Goal: Information Seeking & Learning: Learn about a topic

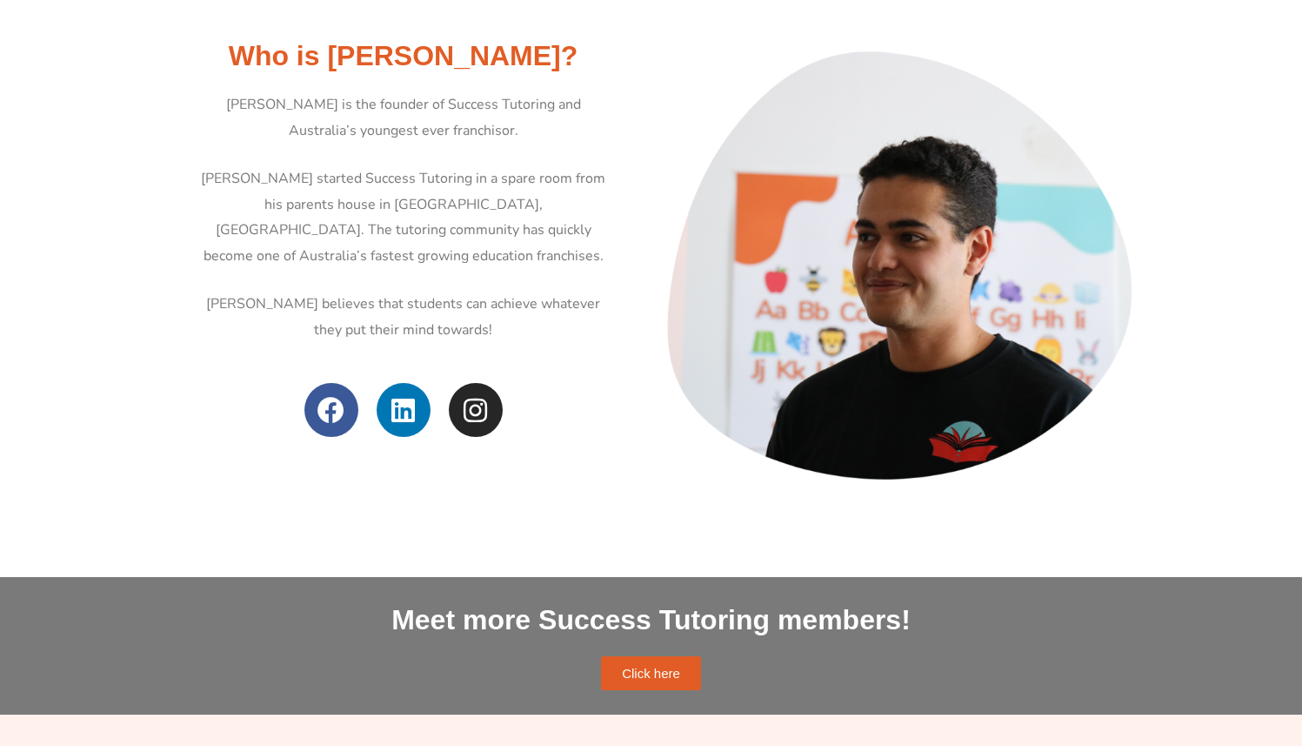
scroll to position [733, 0]
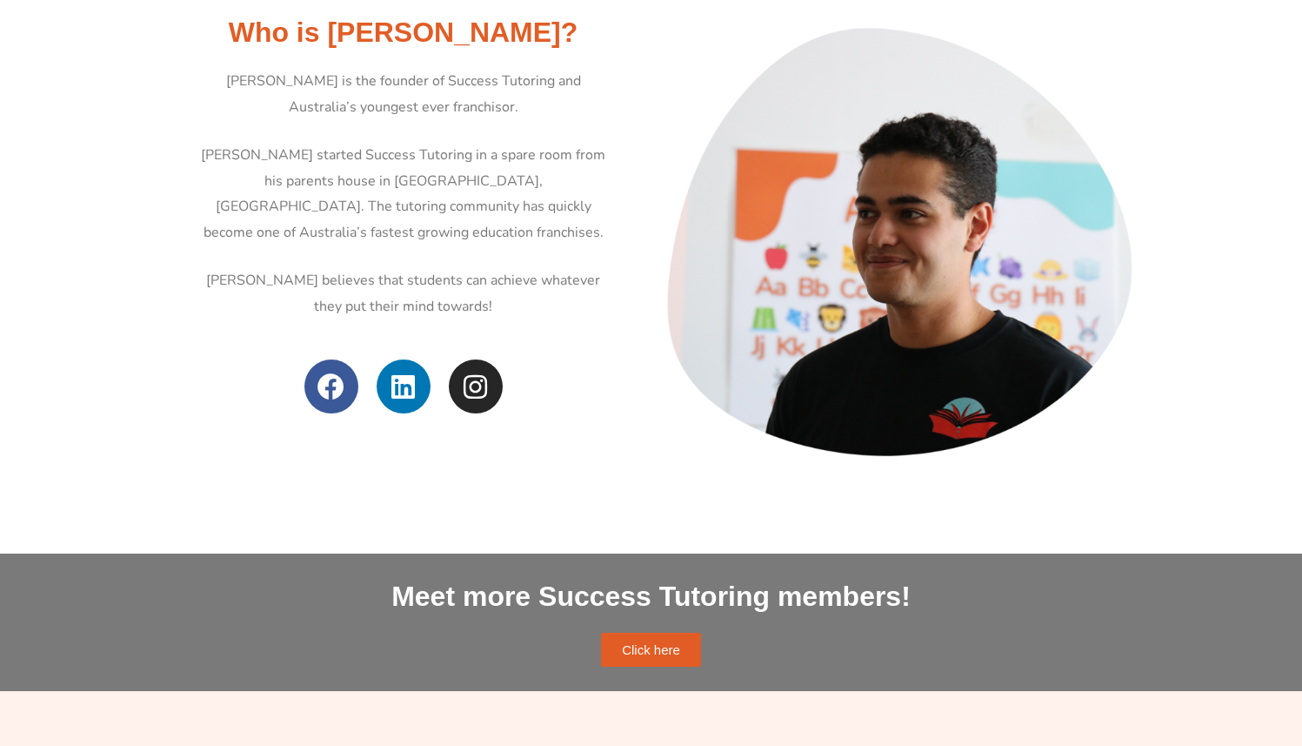
click at [327, 175] on p "[PERSON_NAME] started Success Tutoring in a spare room from his parents house i…" at bounding box center [403, 195] width 409 height 104
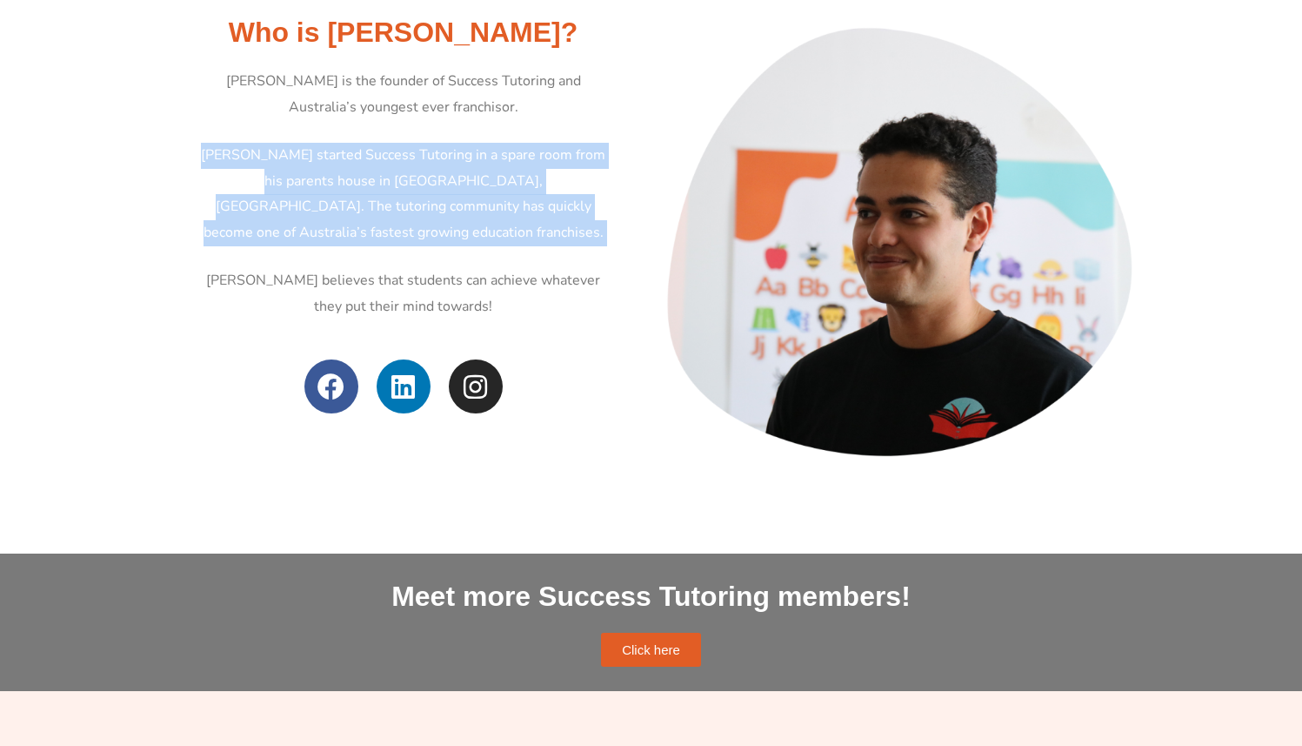
click at [327, 175] on p "[PERSON_NAME] started Success Tutoring in a spare room from his parents house i…" at bounding box center [403, 195] width 409 height 104
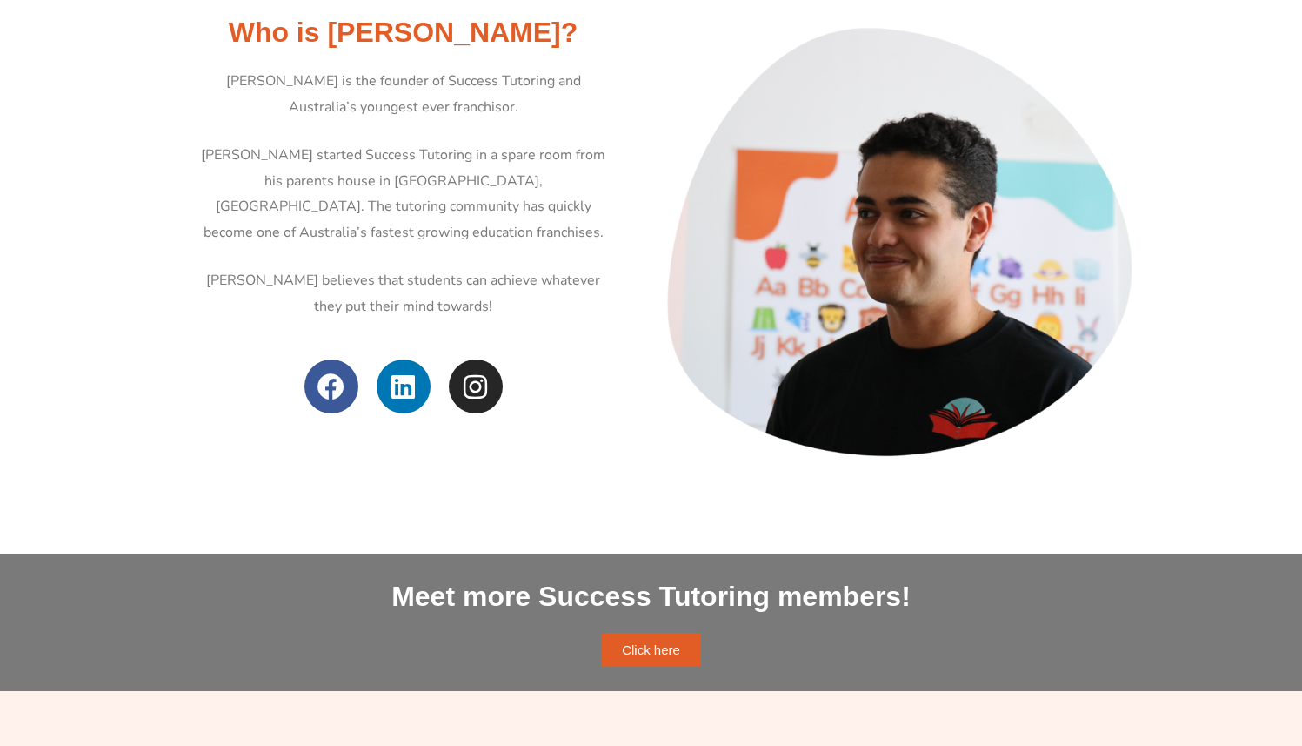
click at [327, 175] on p "[PERSON_NAME] started Success Tutoring in a spare room from his parents house i…" at bounding box center [403, 195] width 409 height 104
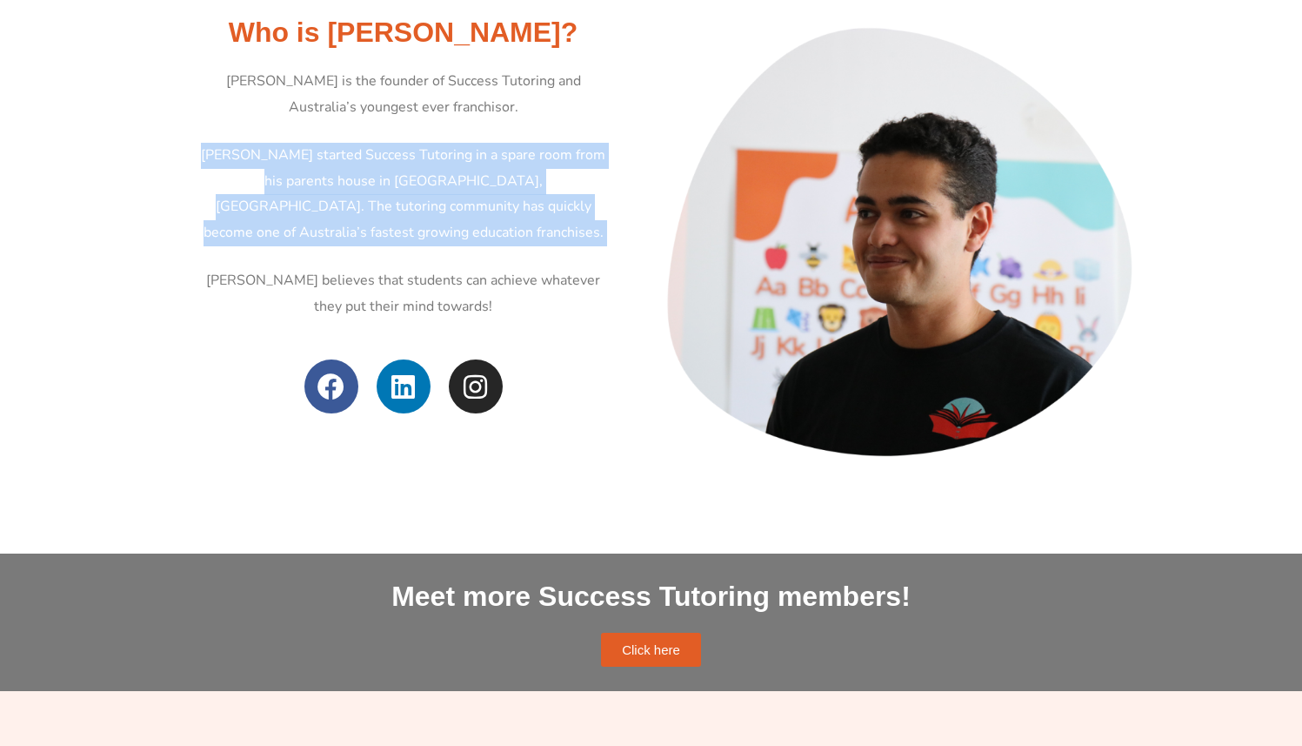
click at [234, 270] on p "[PERSON_NAME] believes that students can achieve whatever they put their mind t…" at bounding box center [403, 293] width 409 height 51
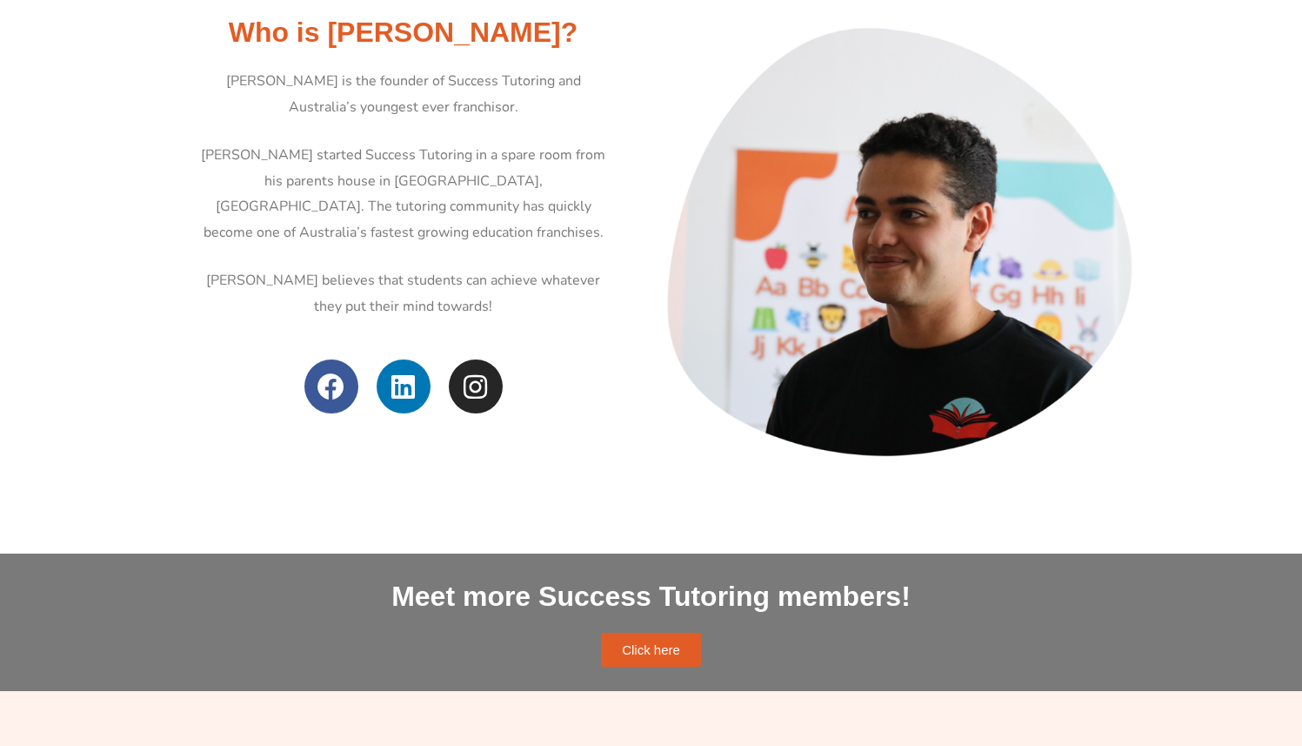
click at [234, 270] on p "[PERSON_NAME] believes that students can achieve whatever they put their mind t…" at bounding box center [403, 293] width 409 height 51
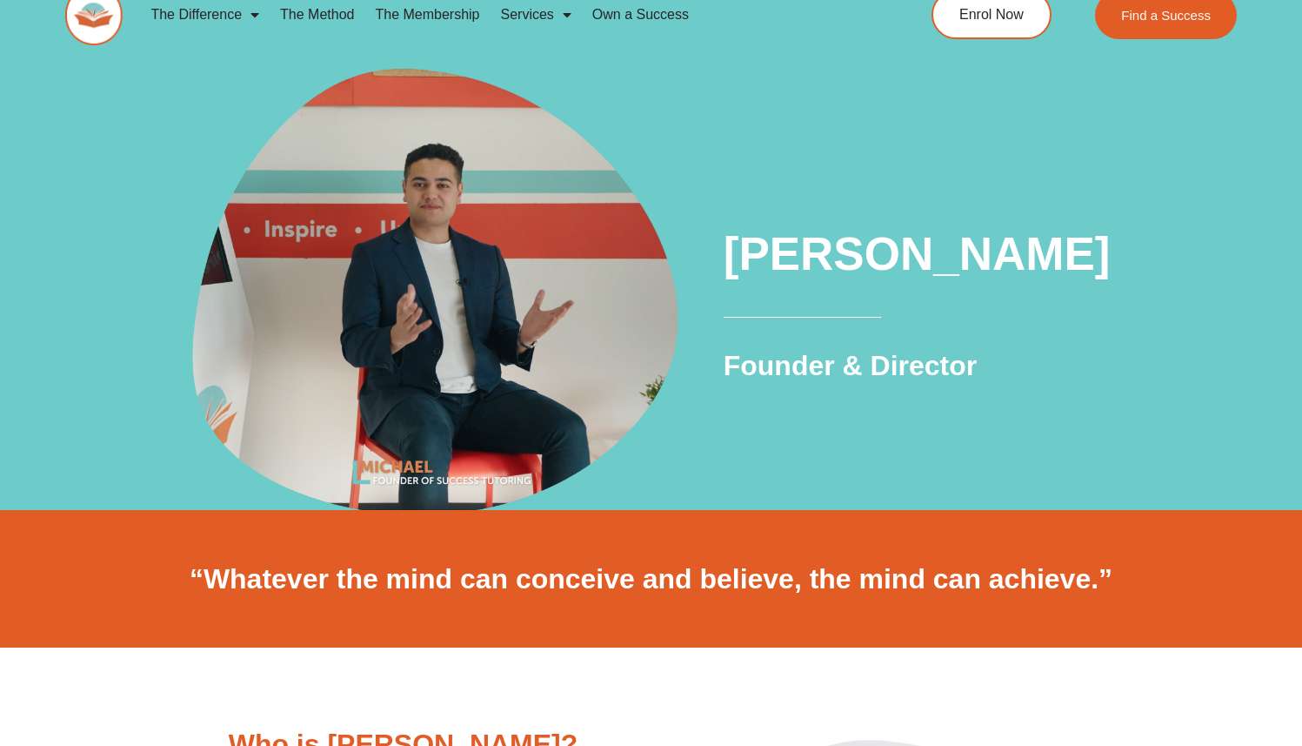
scroll to position [0, 0]
